Goal: Find specific page/section: Find specific page/section

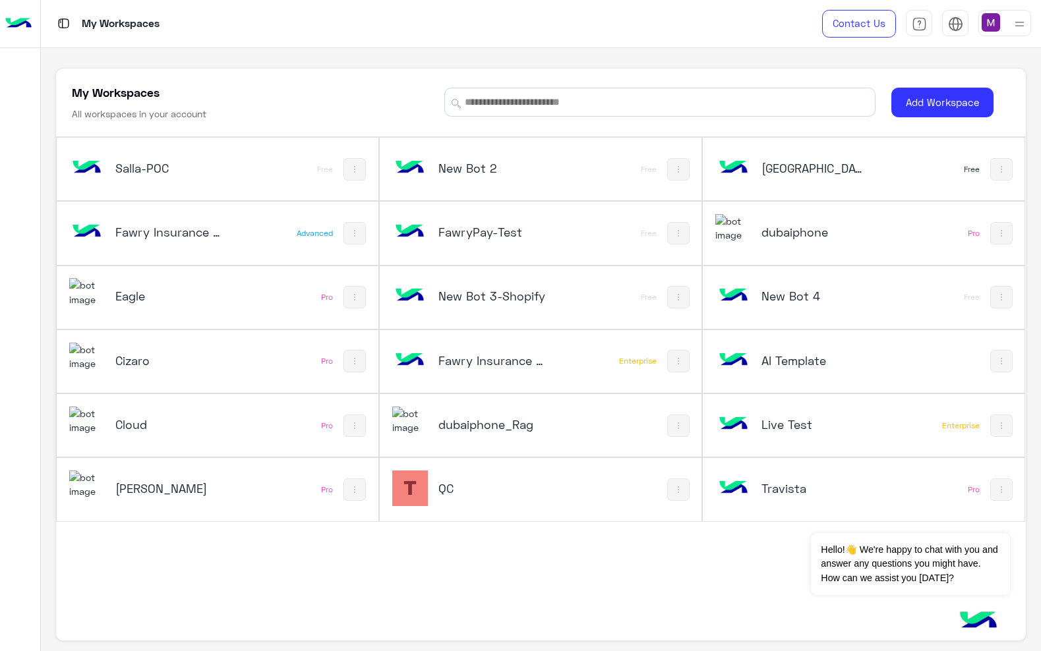
click at [473, 496] on h5 "QC" at bounding box center [491, 489] width 107 height 16
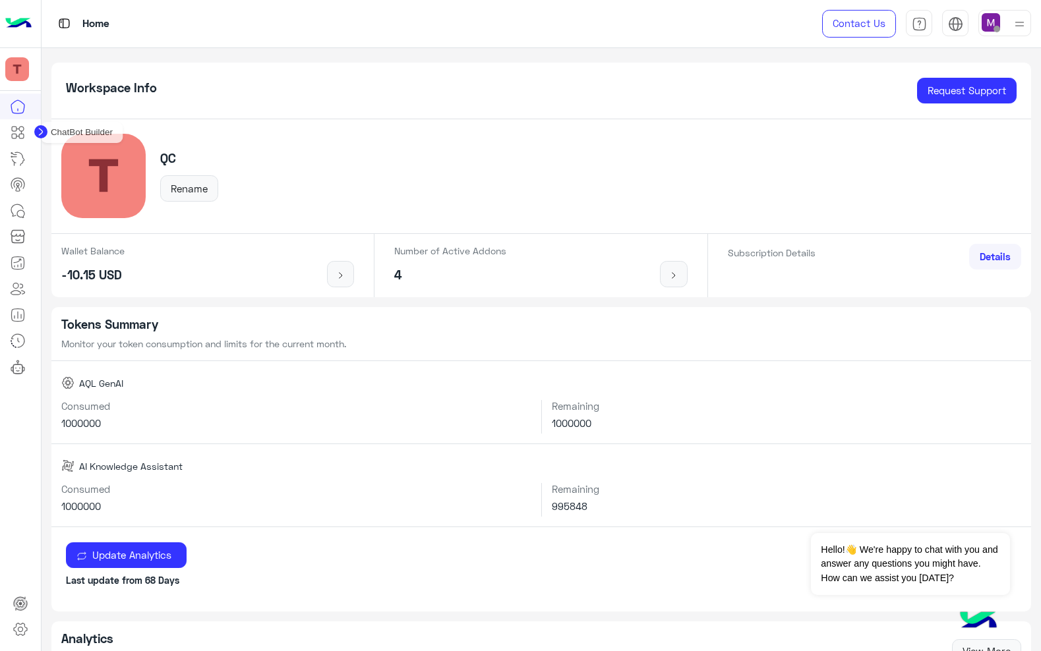
click at [16, 136] on icon at bounding box center [14, 136] width 5 height 5
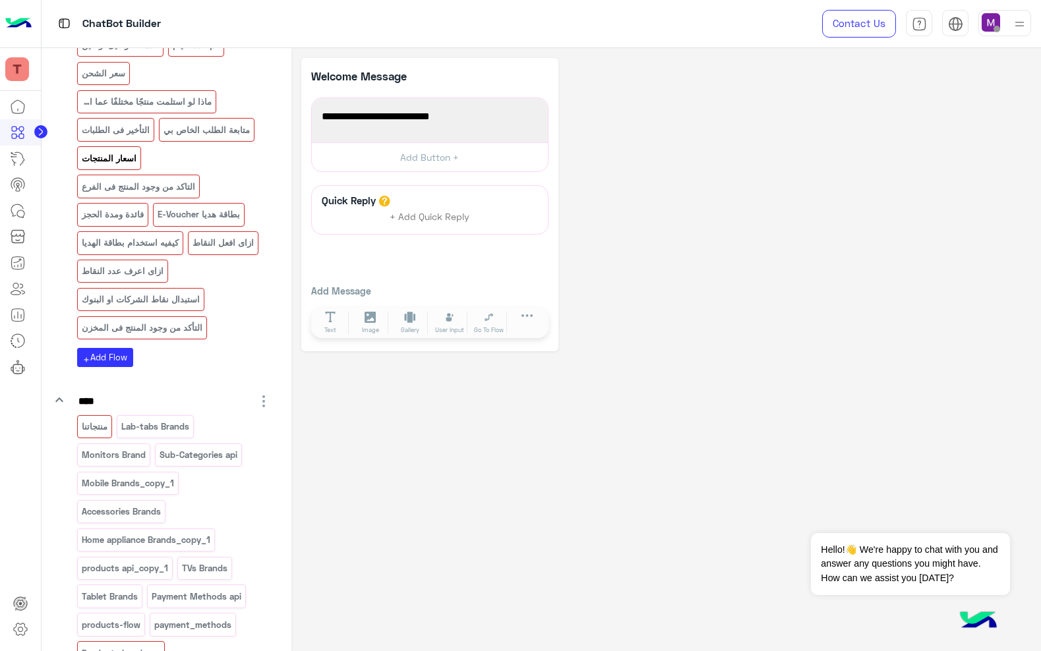
scroll to position [1783, 0]
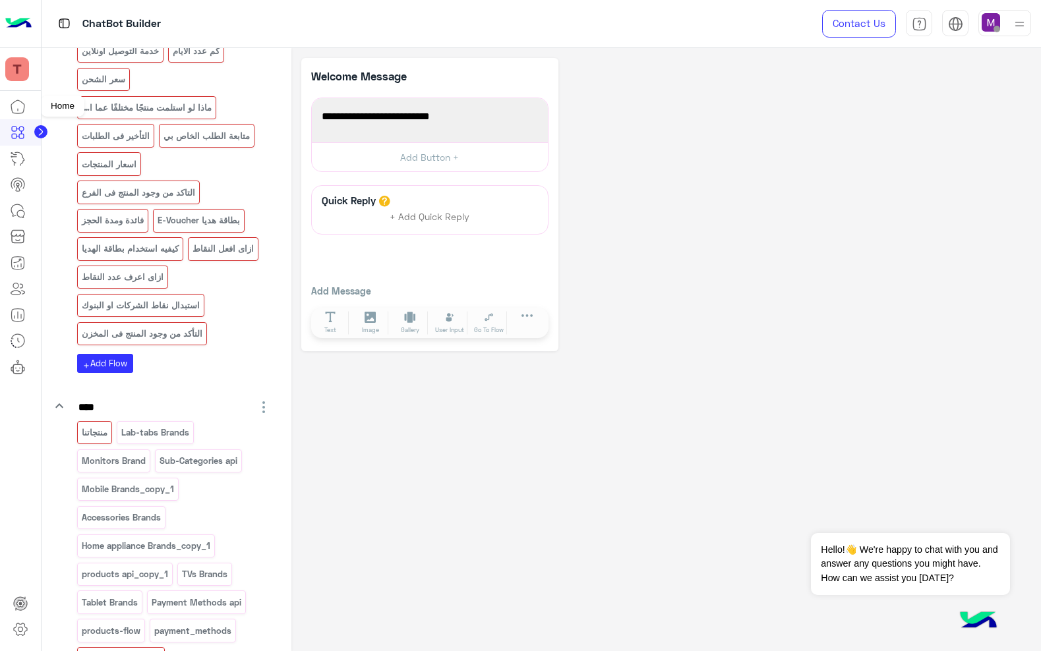
click at [18, 103] on icon at bounding box center [18, 107] width 16 height 16
